Goal: Task Accomplishment & Management: Manage account settings

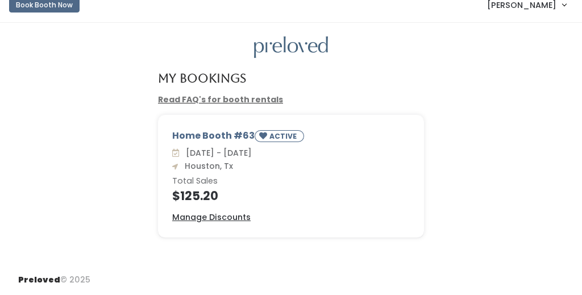
scroll to position [11, 0]
click at [236, 216] on u "Manage Discounts" at bounding box center [211, 217] width 78 height 11
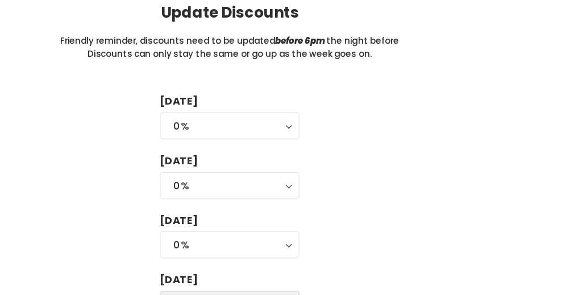
scroll to position [71, 0]
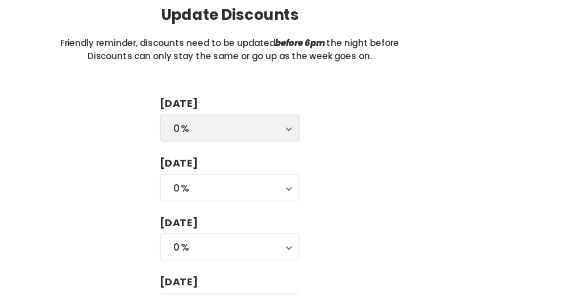
click at [246, 117] on div "0%" at bounding box center [291, 123] width 90 height 13
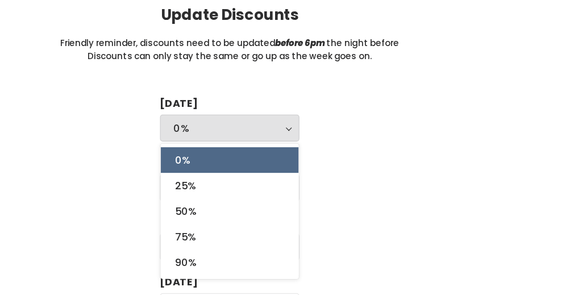
click at [88, 169] on div "Tuesday 0% 25% 50% 75% 90% 0% 0% 25% 50% 75% 90% Wednesday 0% 25% 50% 75% 90% 0…" at bounding box center [291, 207] width 546 height 218
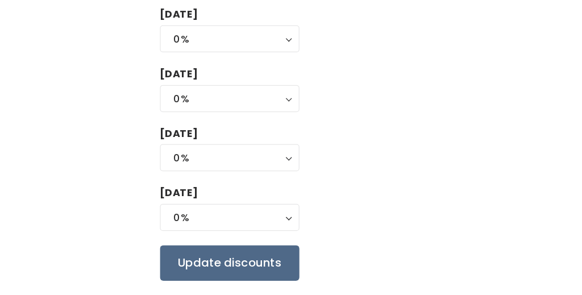
scroll to position [109, 0]
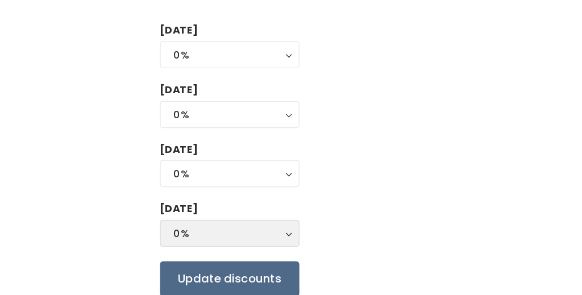
click at [246, 222] on div "0%" at bounding box center [291, 228] width 90 height 13
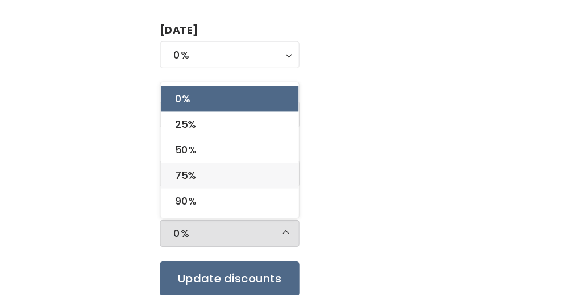
click at [247, 176] on span "75%" at bounding box center [255, 182] width 17 height 13
select select "75%"
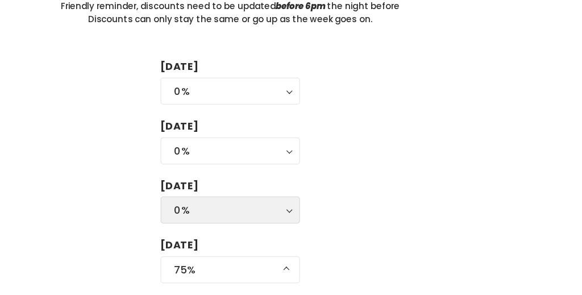
click at [246, 175] on div "0%" at bounding box center [291, 181] width 90 height 13
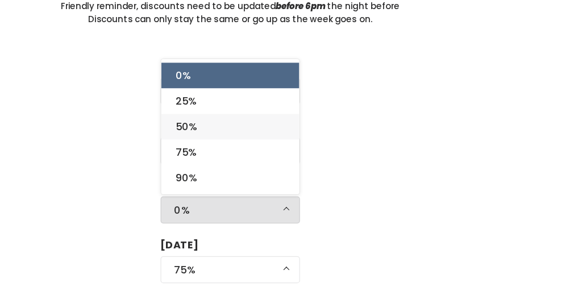
click at [236, 104] on link "50%" at bounding box center [291, 114] width 110 height 20
select select "50%"
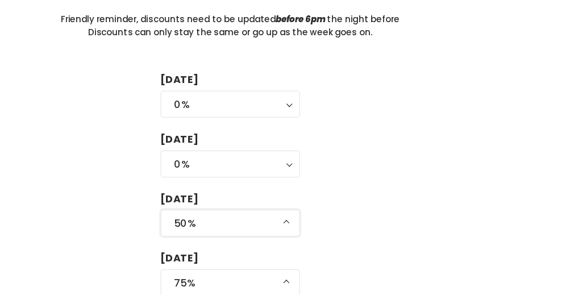
scroll to position [108, 0]
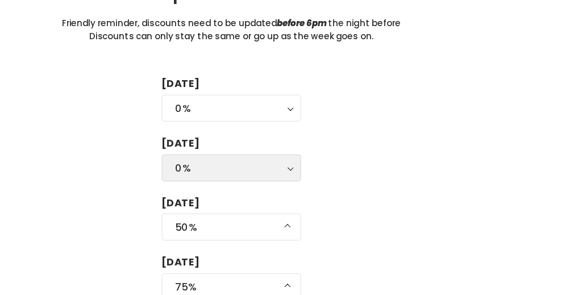
click at [246, 130] on div "0%" at bounding box center [291, 134] width 90 height 13
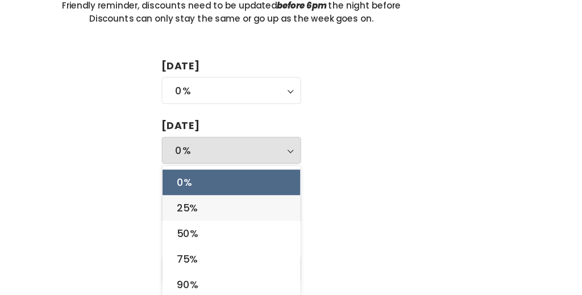
click at [236, 170] on link "25%" at bounding box center [291, 180] width 110 height 20
select select "25%"
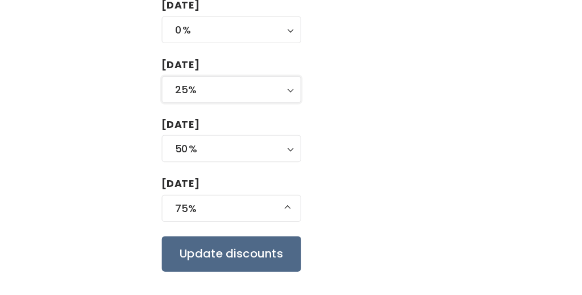
scroll to position [113, 0]
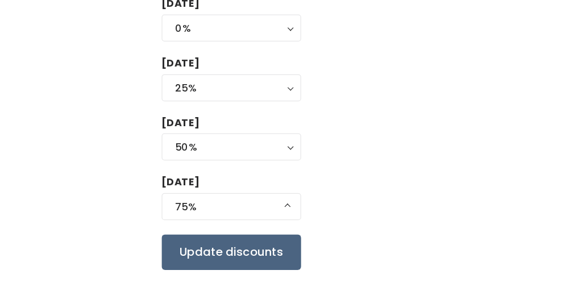
click at [235, 247] on input "Update discounts" at bounding box center [290, 261] width 111 height 28
